Goal: Transaction & Acquisition: Purchase product/service

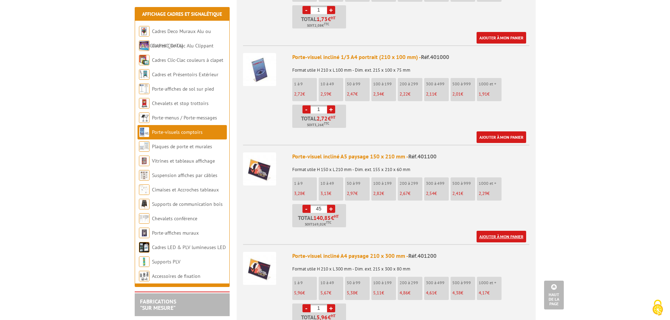
click at [491, 231] on link "Ajouter à mon panier" at bounding box center [501, 237] width 50 height 12
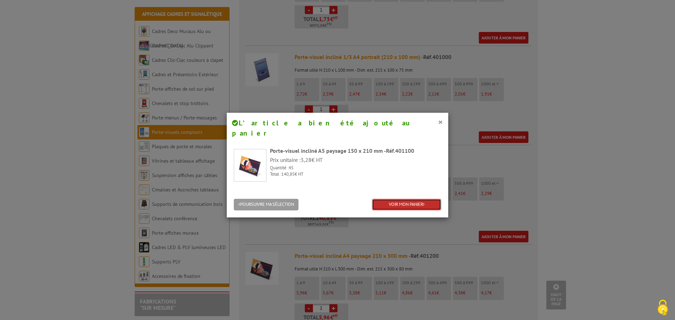
click at [386, 199] on link "VOIR MON PANIER" at bounding box center [406, 205] width 69 height 12
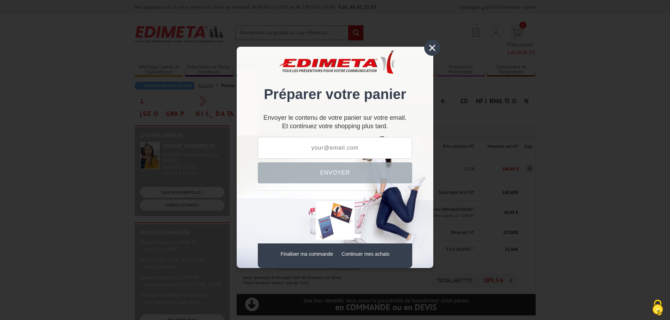
type input "[EMAIL_ADDRESS][DOMAIN_NAME]"
click at [328, 141] on input "text" at bounding box center [335, 148] width 154 height 22
type input "a.pokorny@litt.fr"
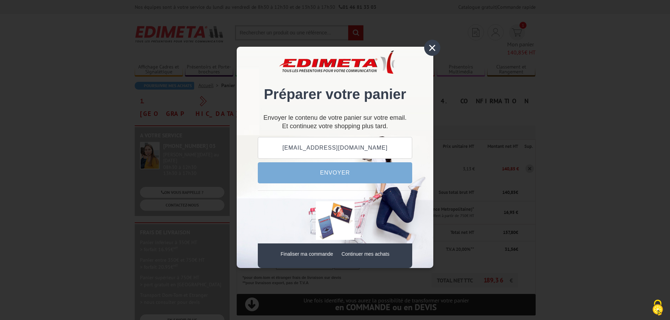
click at [334, 174] on button "Envoyer" at bounding box center [335, 172] width 154 height 21
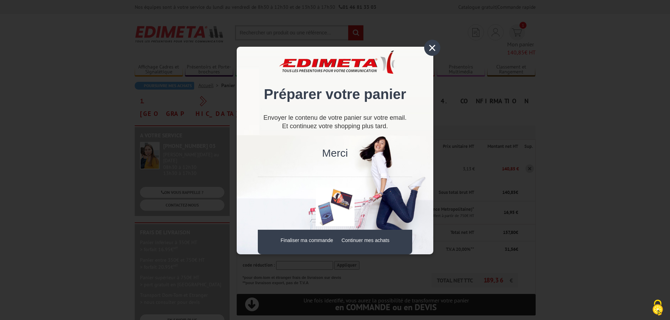
click at [430, 42] on div "×" at bounding box center [432, 48] width 16 height 16
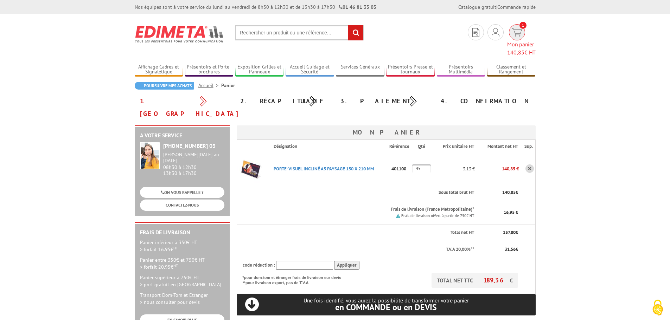
click at [514, 40] on span "Mon panier 140,85 € HT" at bounding box center [521, 48] width 28 height 16
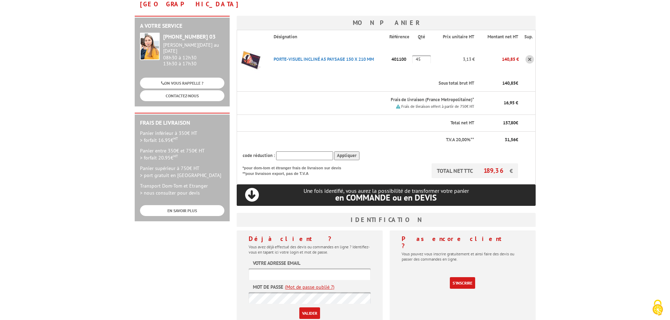
scroll to position [176, 0]
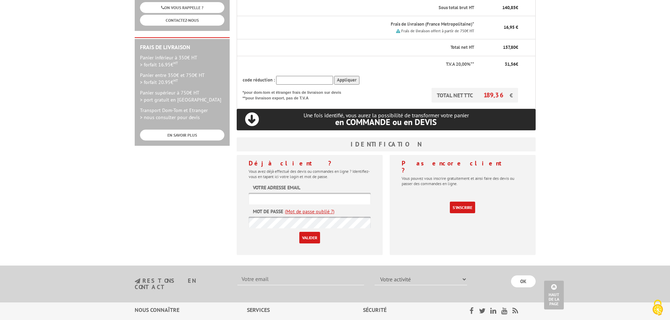
type input "[EMAIL_ADDRESS][DOMAIN_NAME]"
click at [238, 208] on div "Déjà client ? Vous avez déjà effectué des devis ou commandes en ligne ? Identif…" at bounding box center [310, 205] width 146 height 100
click at [455, 202] on link "S'inscrire" at bounding box center [462, 208] width 25 height 12
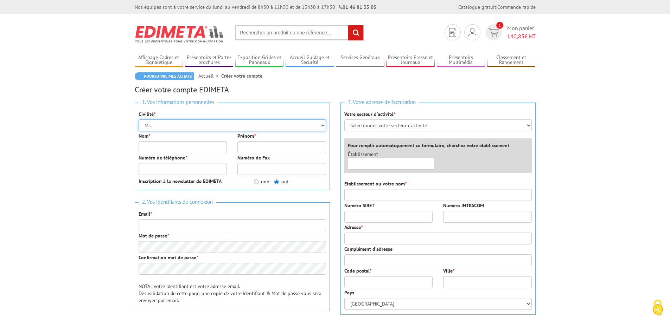
click at [196, 121] on select "Mr. Mme. Mlle." at bounding box center [232, 126] width 187 height 12
select select "Mme."
click at [139, 120] on select "Mr. Mme. Mlle." at bounding box center [232, 126] width 187 height 12
click at [178, 143] on input "Nom *" at bounding box center [183, 147] width 89 height 12
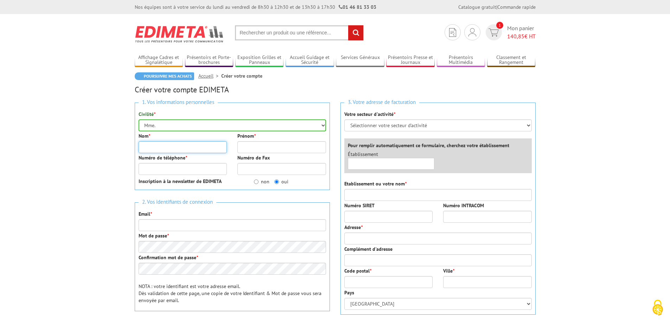
type input "Pokorny"
type input "aliced"
type input "0760475853"
type input "a.pokorny@litt.fr"
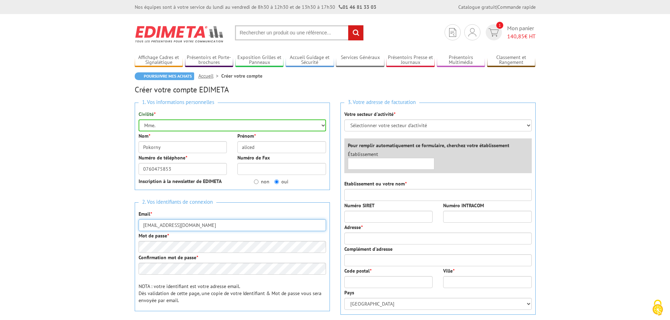
type input "LITT"
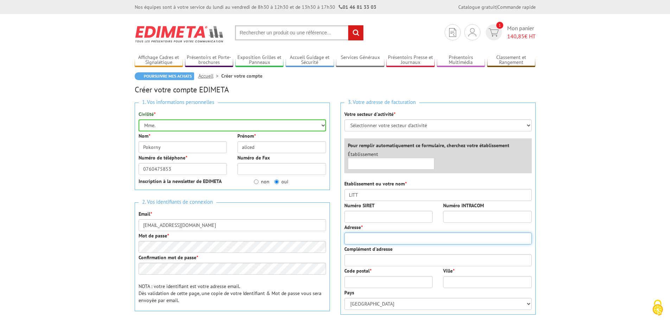
type input "40 rue Gabriel crié"
type input "92240"
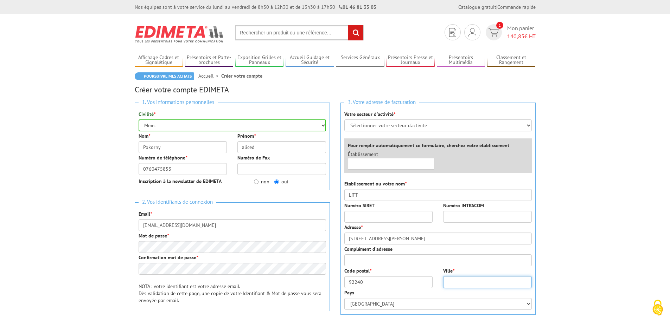
type input "malakoff"
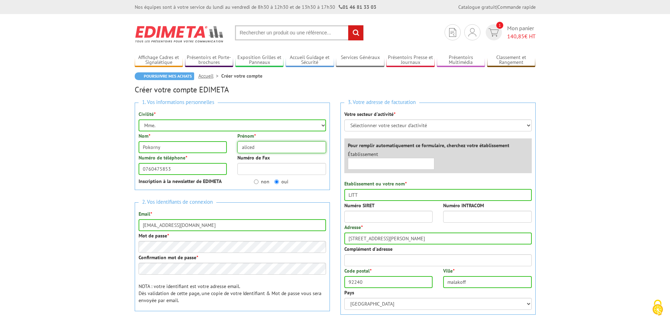
click at [261, 146] on input "aliced" at bounding box center [281, 147] width 89 height 12
type input "alice"
click at [244, 170] on input "Numéro de Fax" at bounding box center [281, 169] width 89 height 12
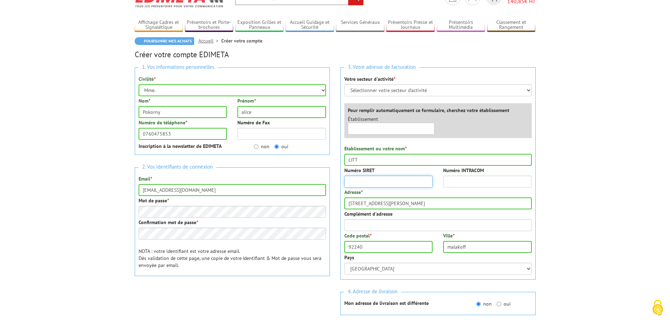
click at [370, 182] on input "Numéro SIRET" at bounding box center [388, 182] width 89 height 12
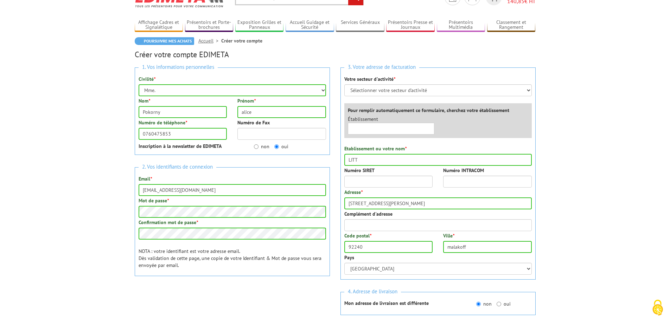
click at [657, 245] on body "Nos équipes sont à votre service du lundi au vendredi de 8h30 à 12h30 et de 13h…" at bounding box center [335, 259] width 670 height 588
click at [384, 129] on input "text" at bounding box center [391, 129] width 87 height 12
type input "Litt diffusion"
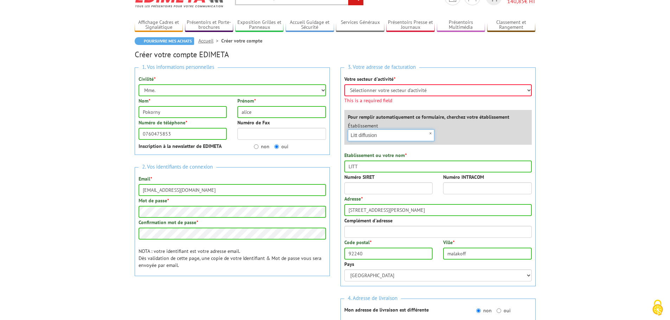
scroll to position [90, 0]
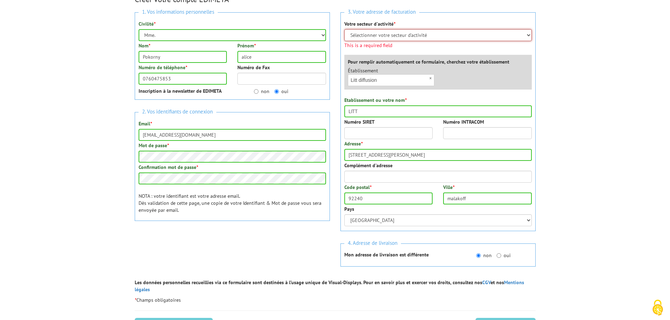
click at [383, 34] on select "Sélectionner votre secteur d'activité Administrations et collectivités Magasins…" at bounding box center [437, 35] width 187 height 12
select select "877"
click at [344, 29] on select "Sélectionner votre secteur d'activité Administrations et collectivités Magasins…" at bounding box center [437, 35] width 187 height 12
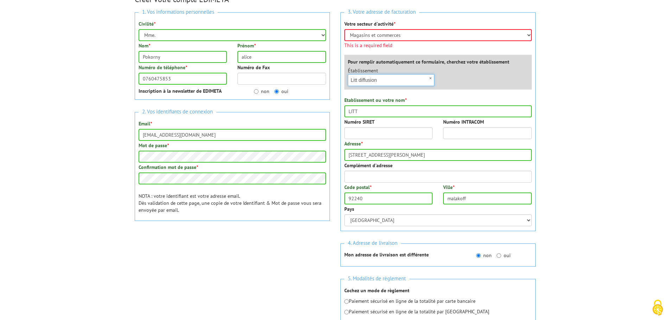
click at [397, 79] on input "Litt diffusion" at bounding box center [391, 80] width 87 height 12
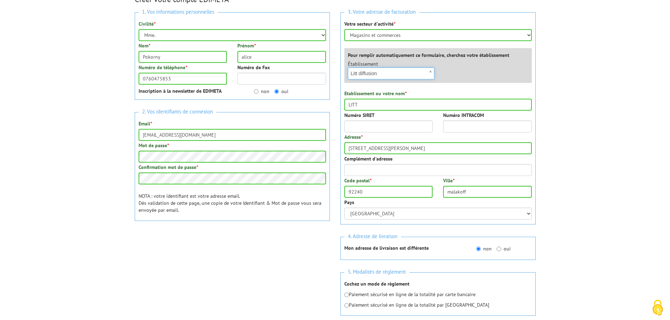
click at [396, 74] on input "Litt diffusion" at bounding box center [391, 73] width 87 height 12
click at [408, 75] on input "Litt diffusion" at bounding box center [391, 73] width 87 height 12
click at [476, 68] on div "Établissement × Litt diffusion Aucun établiseement trouvé à ce nom" at bounding box center [439, 71] width 194 height 22
click at [389, 70] on input "Litt diffusion" at bounding box center [391, 73] width 87 height 12
type input "L"
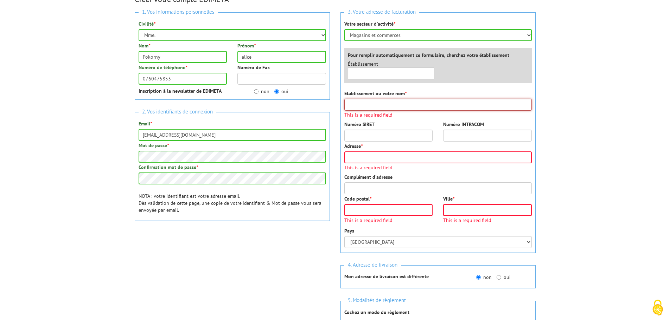
drag, startPoint x: 396, startPoint y: 102, endPoint x: 392, endPoint y: 97, distance: 7.2
click at [396, 102] on input "Etablissement ou votre nom *" at bounding box center [437, 105] width 187 height 12
type input "LITT"
type input "40 rue Gabriel crié"
type input "92240"
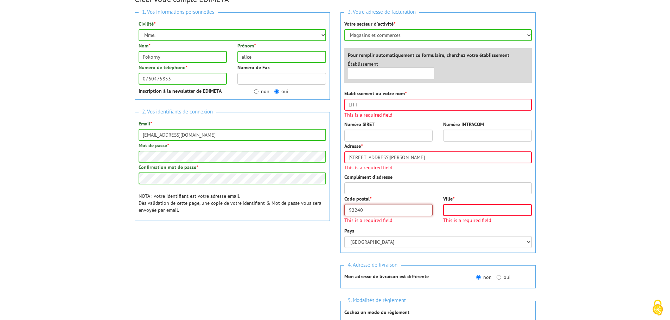
type input "malakoff"
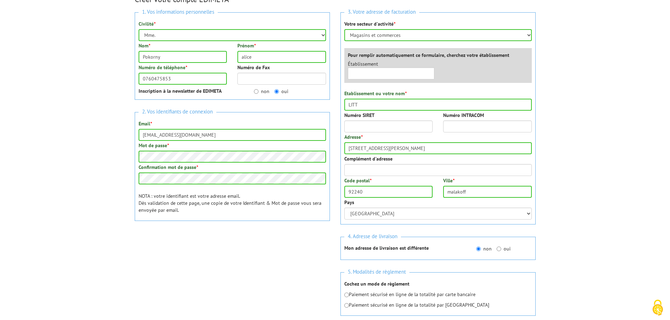
click at [590, 191] on body "Nos équipes sont à votre service du lundi au vendredi de 8h30 à 12h30 et de 13h…" at bounding box center [335, 232] width 670 height 644
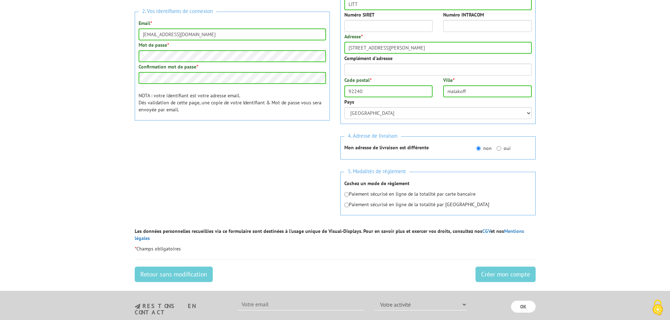
scroll to position [196, 0]
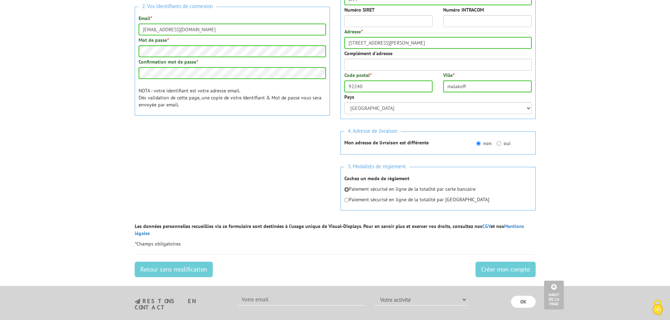
click at [347, 191] on input "radio" at bounding box center [346, 189] width 5 height 5
radio input "true"
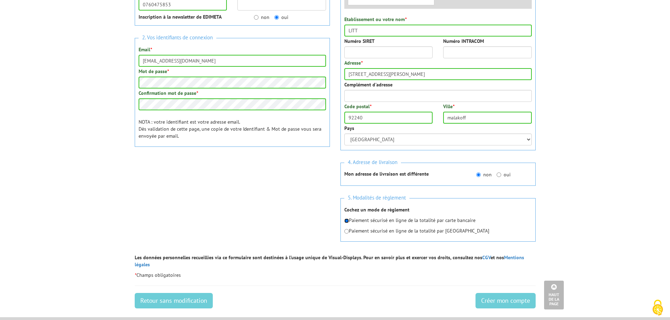
scroll to position [161, 0]
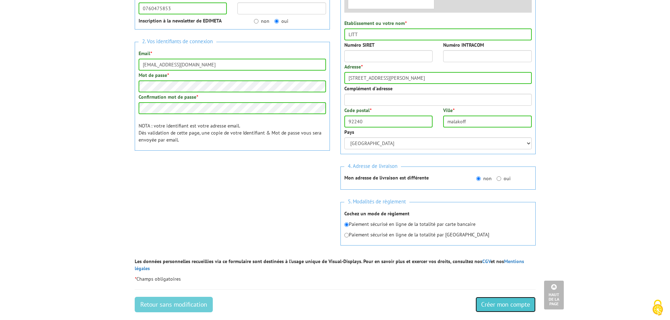
click at [487, 297] on input "Créer mon compte" at bounding box center [505, 304] width 60 height 15
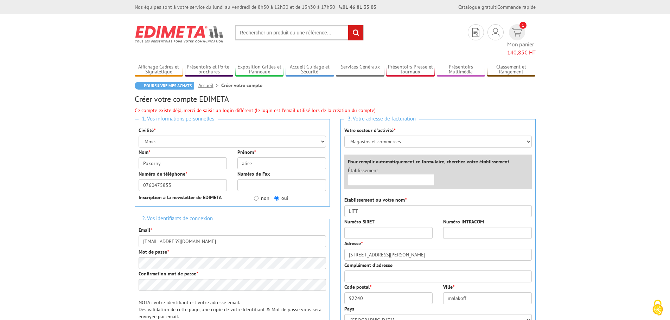
click at [209, 107] on div "Ce compte existe déjà, merci de saisir un login différent (le login est l'email…" at bounding box center [335, 110] width 401 height 7
click at [523, 40] on span "Mon panier 140,85 € HT" at bounding box center [521, 48] width 28 height 16
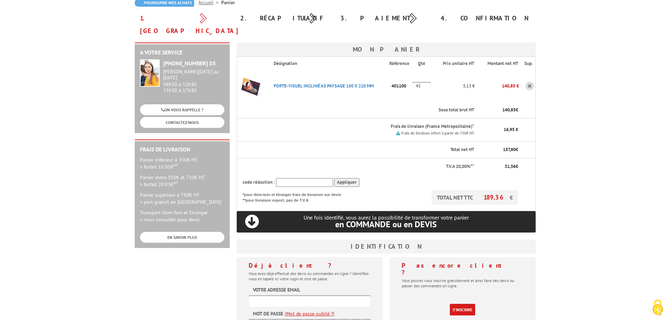
scroll to position [211, 0]
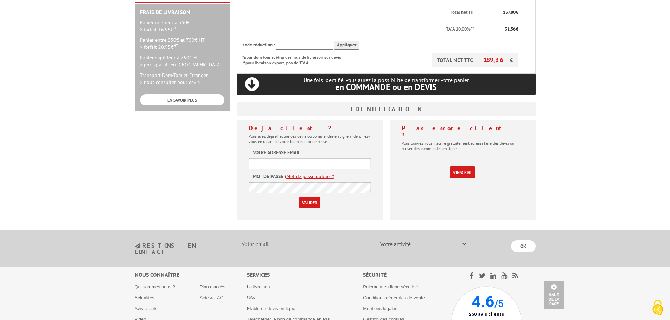
type input "[EMAIL_ADDRESS][DOMAIN_NAME]"
click at [304, 173] on link "(Mot de passe oublié ?)" at bounding box center [310, 176] width 50 height 7
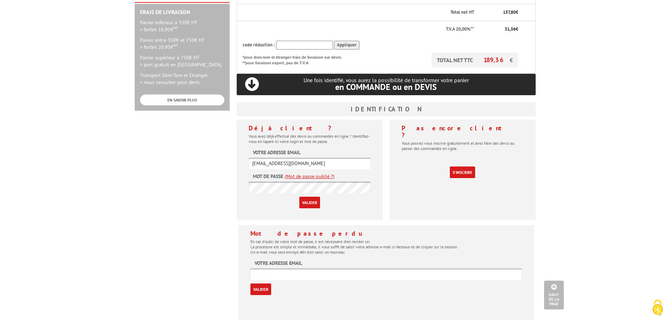
click at [278, 260] on label "Votre adresse email" at bounding box center [278, 263] width 47 height 7
click at [279, 269] on input "text" at bounding box center [385, 275] width 271 height 12
type input "a.pokorny@litt.fr"
click at [265, 284] on input "Valider" at bounding box center [260, 290] width 21 height 12
